Goal: Navigation & Orientation: Find specific page/section

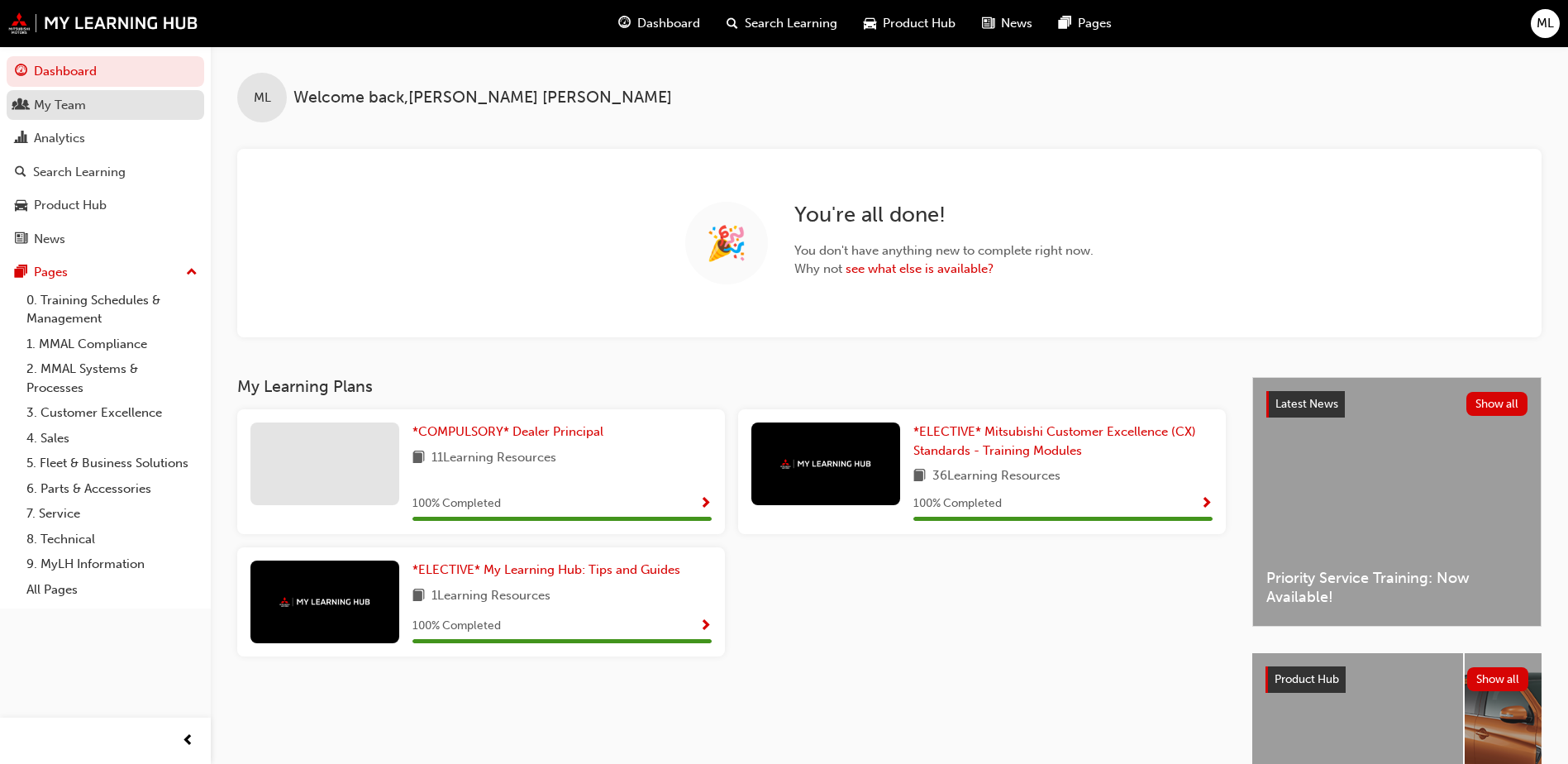
click at [85, 110] on div "My Team" at bounding box center [59, 105] width 52 height 19
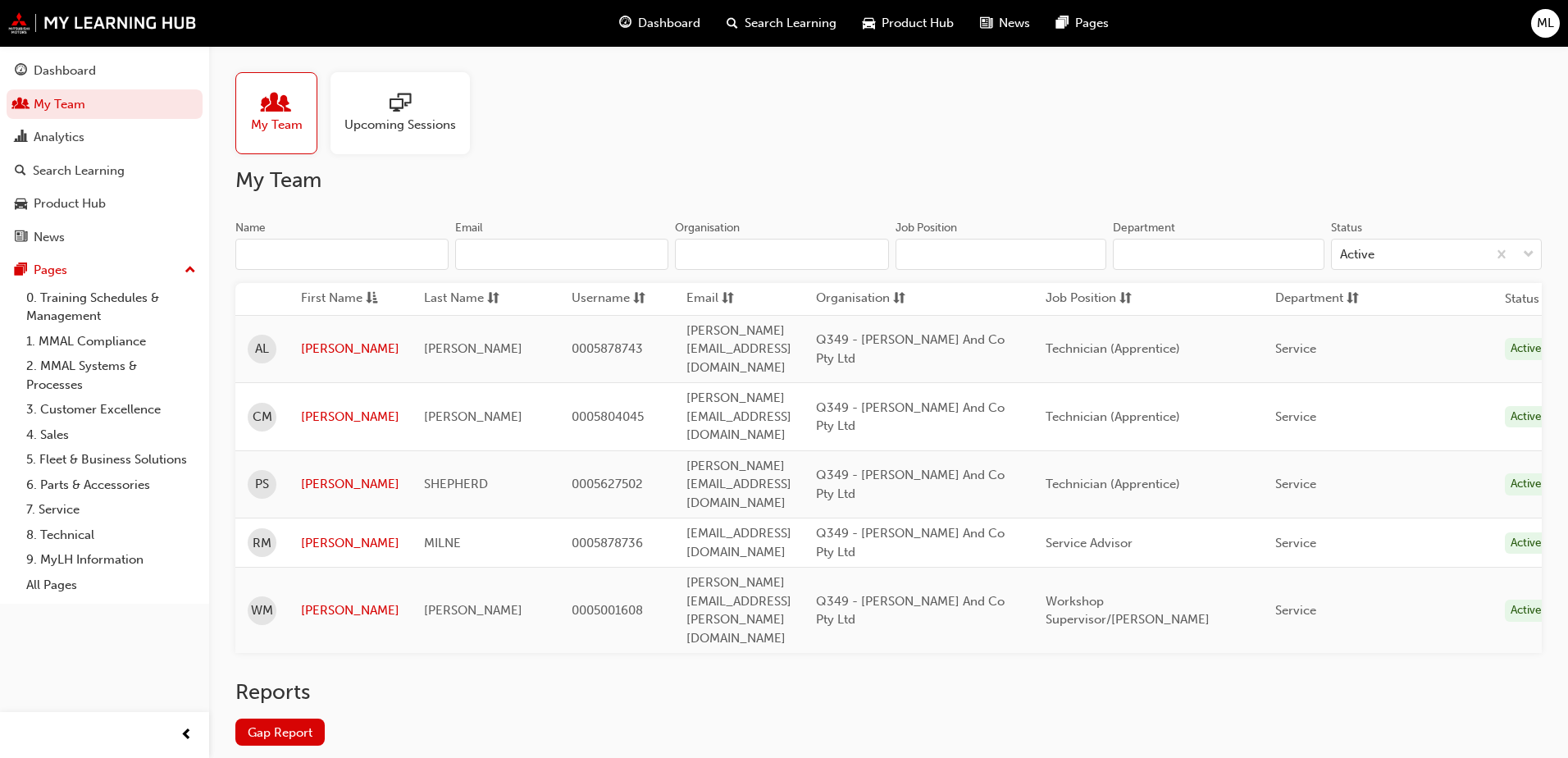
click at [391, 128] on span "Upcoming Sessions" at bounding box center [400, 125] width 111 height 19
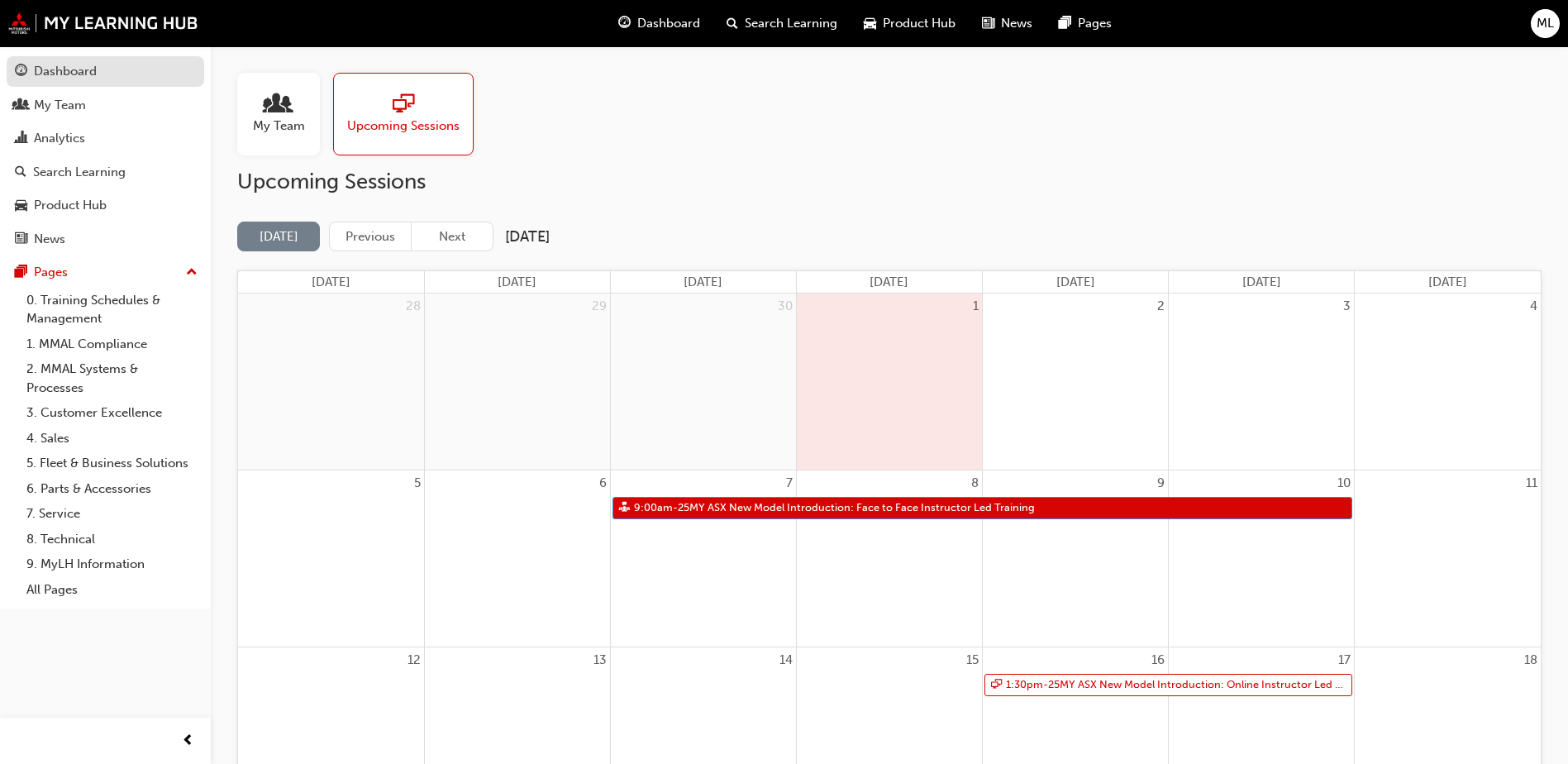
click at [84, 67] on div "Dashboard" at bounding box center [65, 71] width 63 height 19
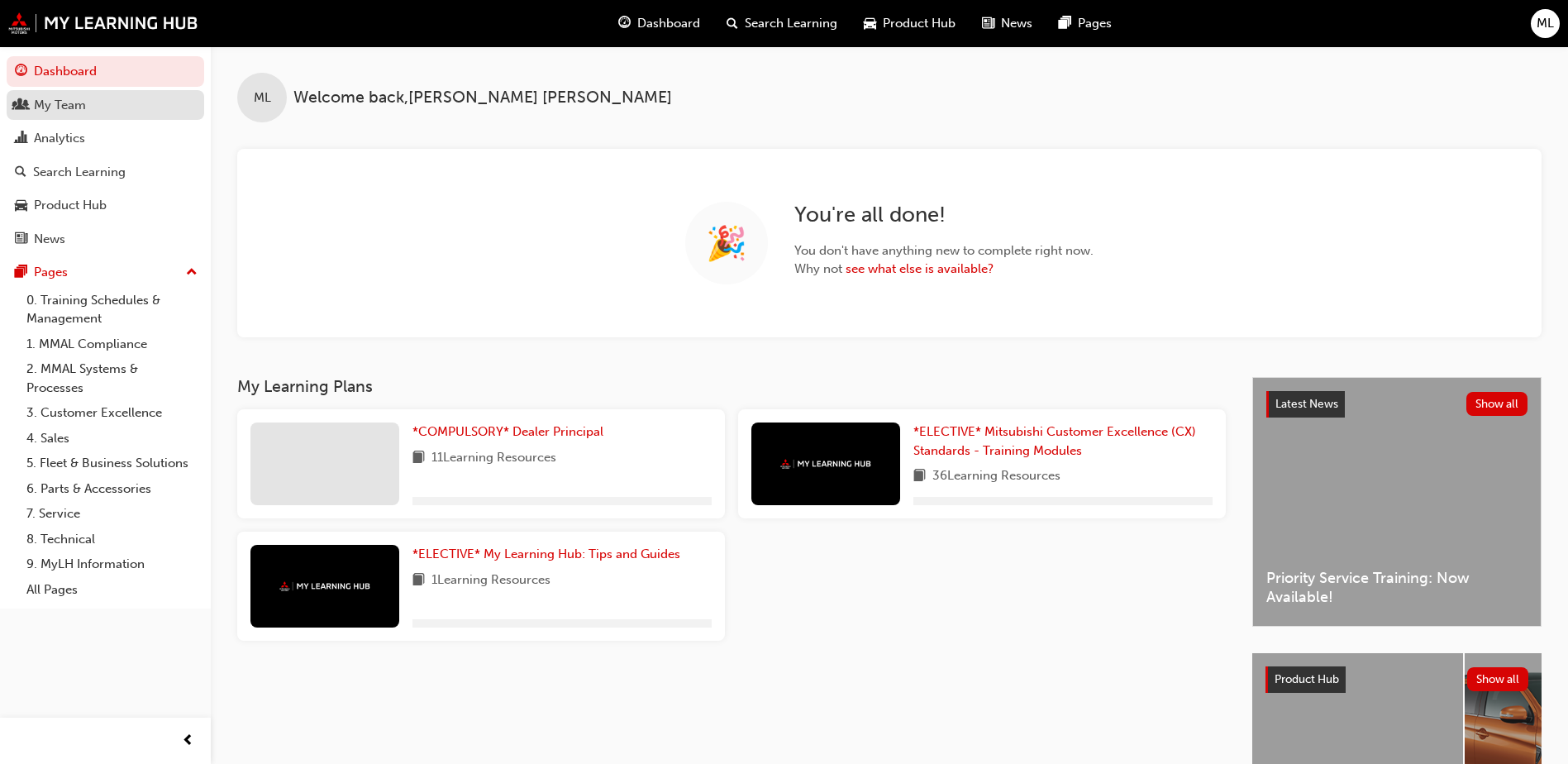
click at [76, 109] on div "My Team" at bounding box center [59, 105] width 52 height 19
